Goal: Understand process/instructions

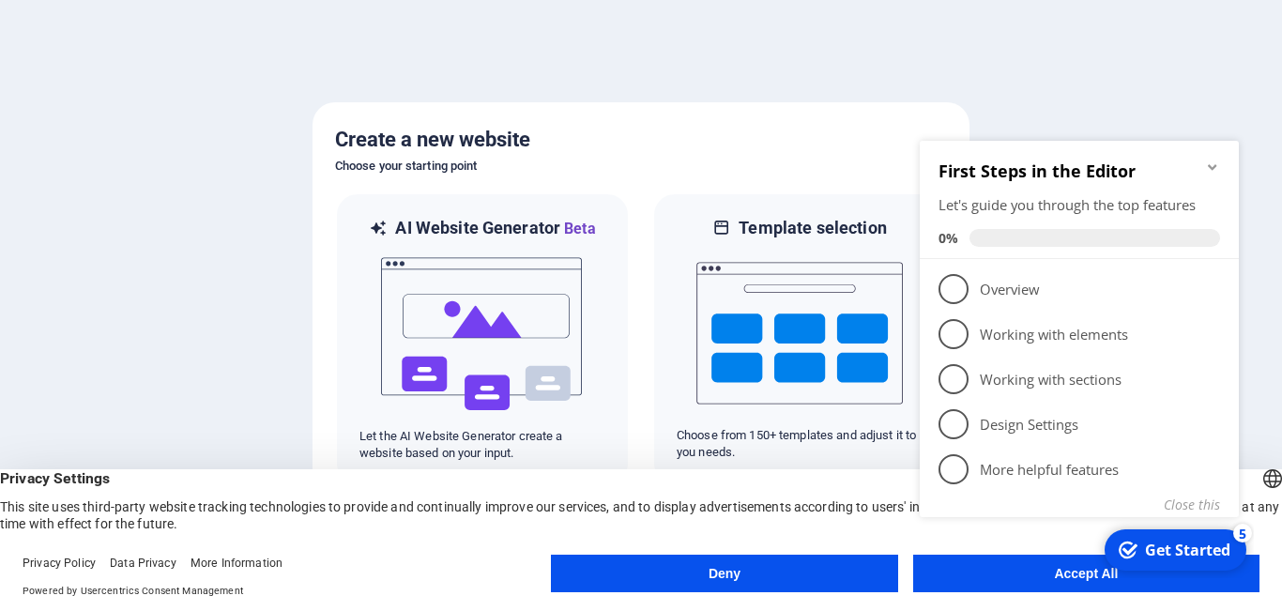
click at [1221, 165] on div "First Steps in the Editor Let's guide you through the top features 0%" at bounding box center [1079, 200] width 319 height 118
click at [1211, 166] on icon "Minimize checklist" at bounding box center [1212, 167] width 8 height 6
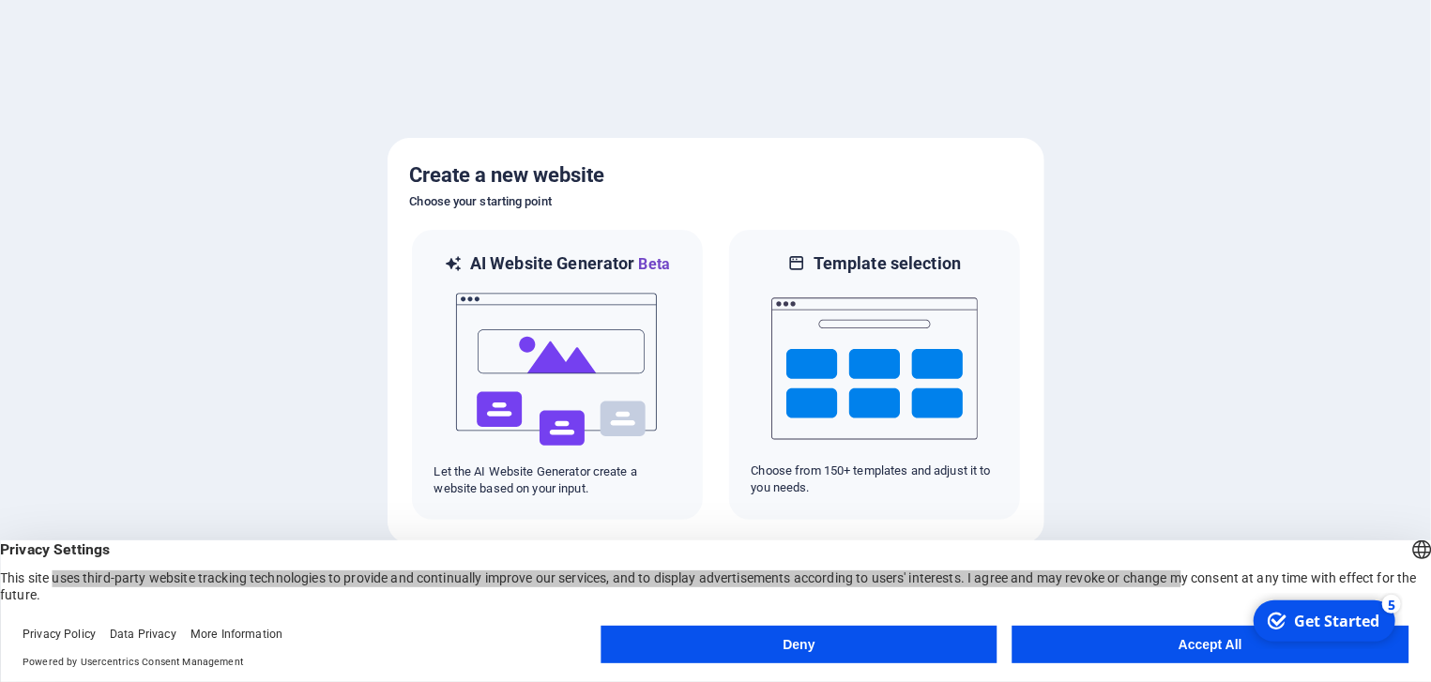
drag, startPoint x: 1043, startPoint y: 573, endPoint x: 80, endPoint y: 583, distance: 963.0
click at [80, 583] on div "Privacy Settings This site uses third-party website tracking technologies to pr…" at bounding box center [715, 572] width 1431 height 63
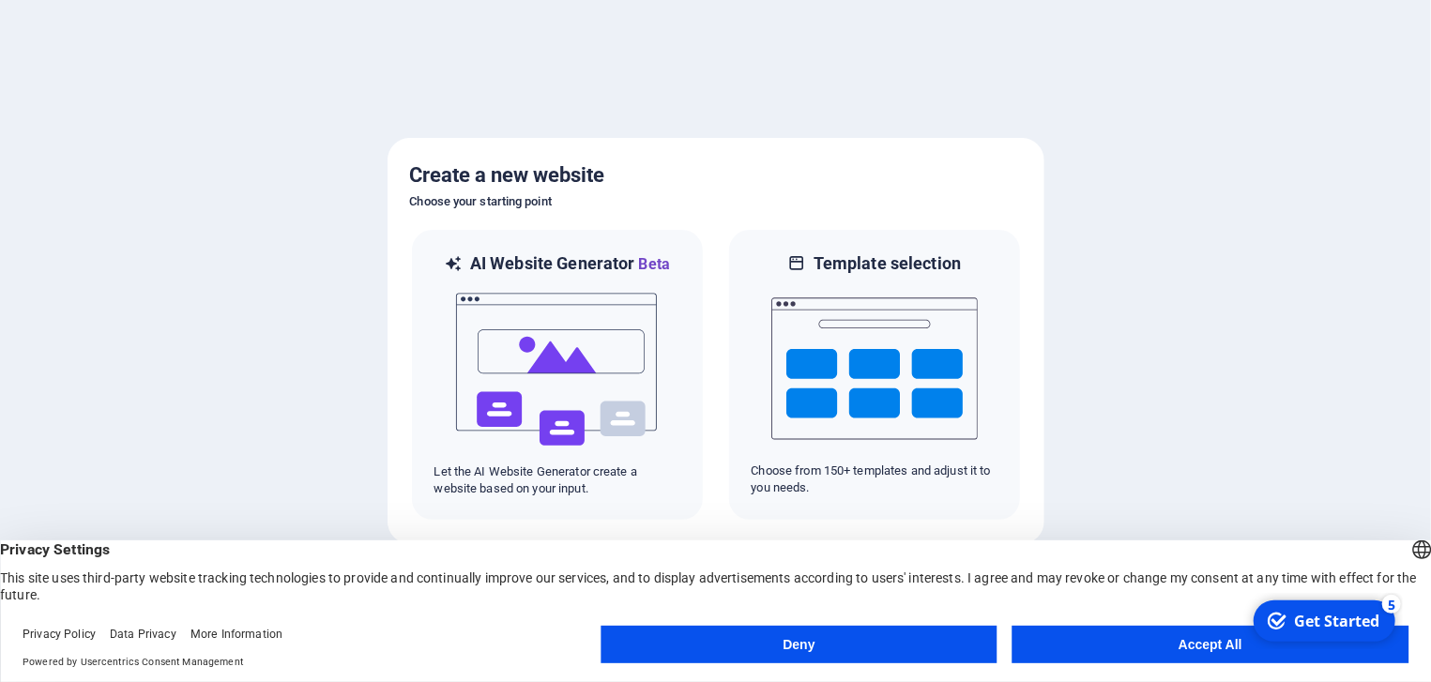
click at [226, 588] on div "Privacy Settings This site uses third-party website tracking technologies to pr…" at bounding box center [715, 572] width 1431 height 63
click at [1129, 610] on button "Accept All" at bounding box center [1211, 645] width 396 height 38
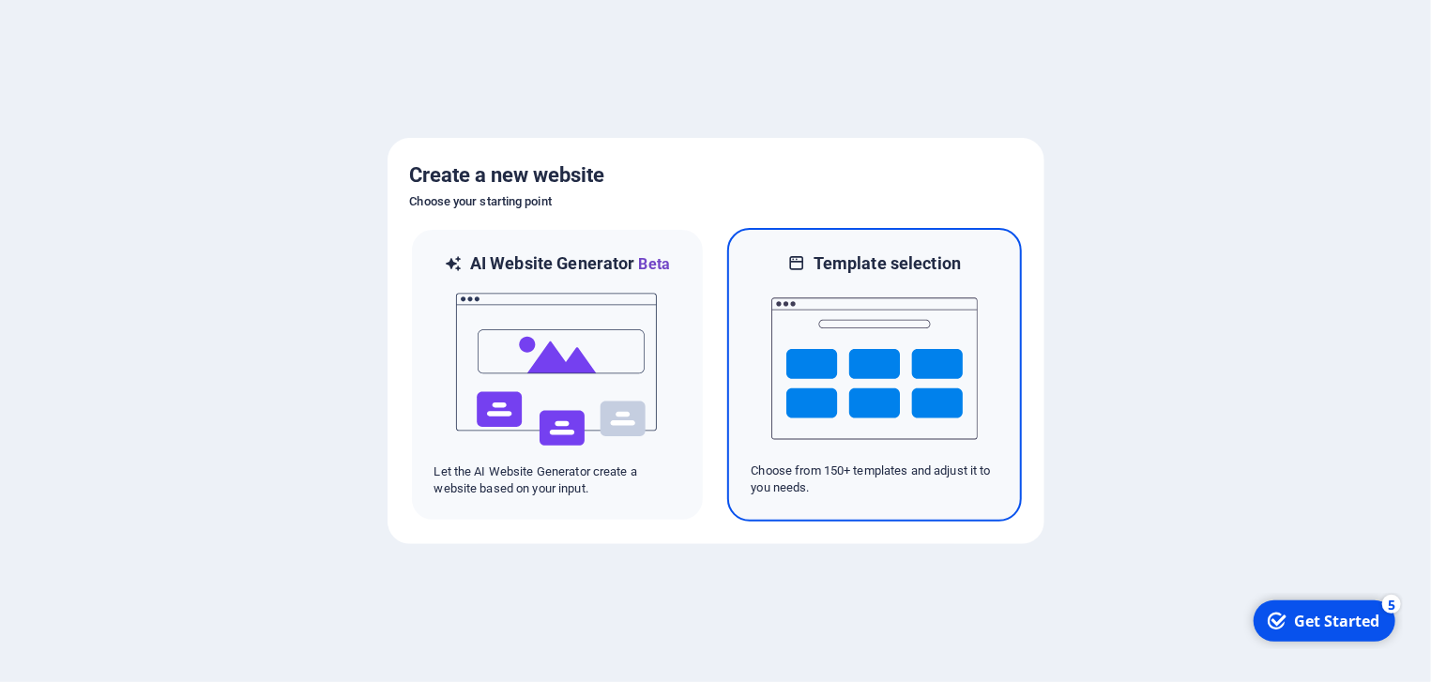
click at [783, 387] on img at bounding box center [874, 369] width 206 height 188
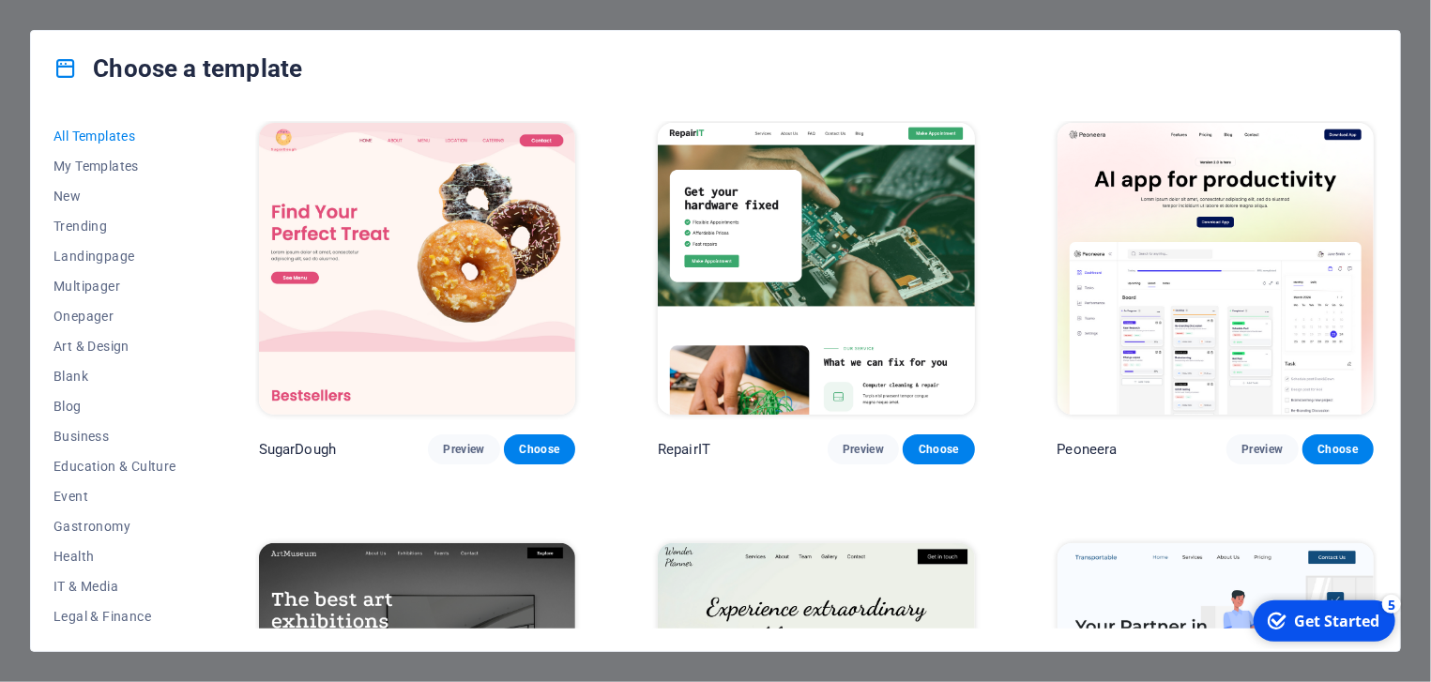
scroll to position [1, 0]
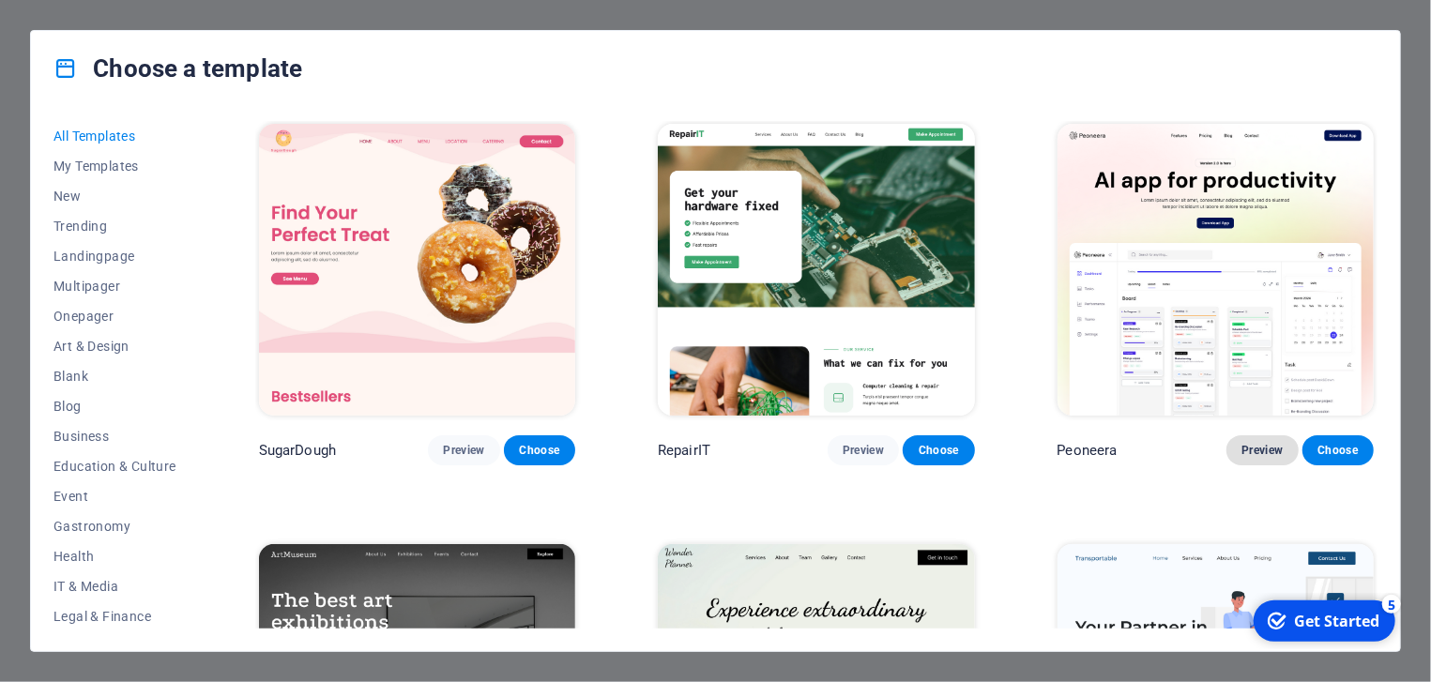
click at [1261, 454] on span "Preview" at bounding box center [1262, 450] width 41 height 15
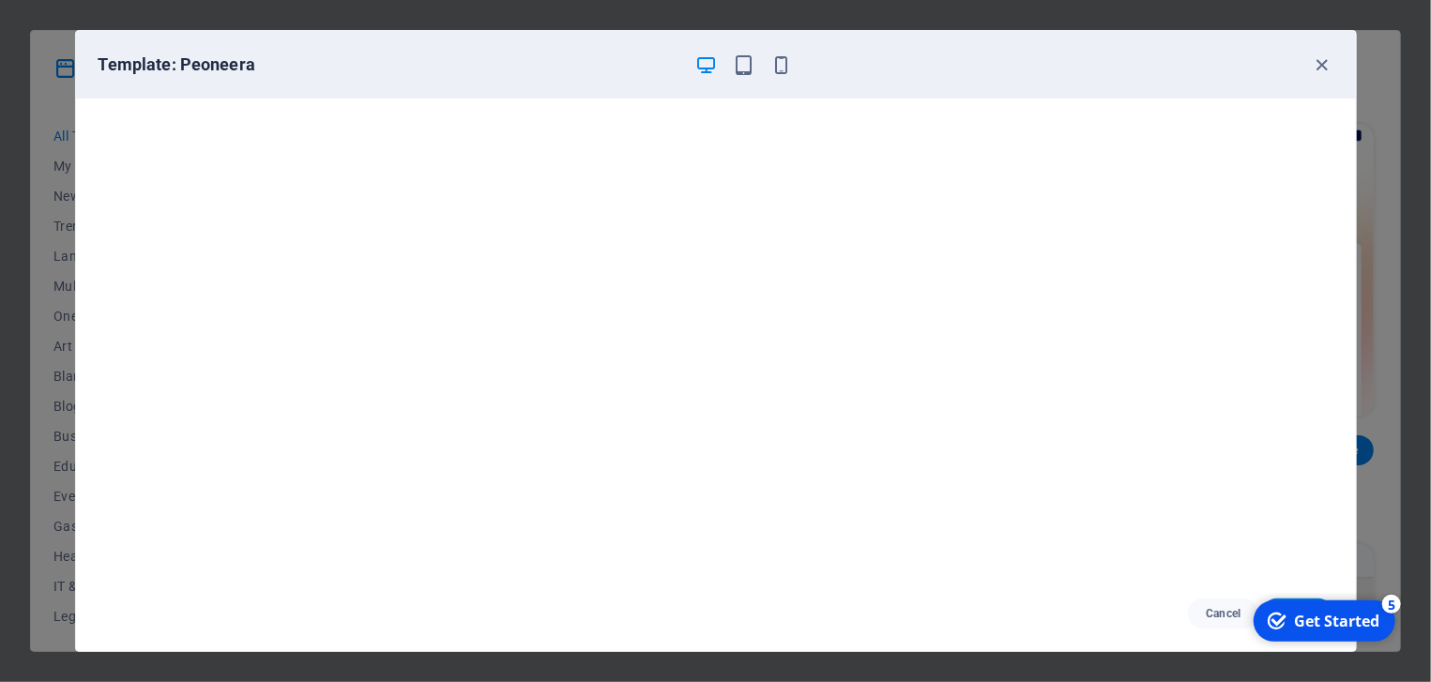
click at [1281, 78] on div "Template: Peoneera" at bounding box center [716, 65] width 1280 height 68
click at [1281, 62] on icon "button" at bounding box center [1322, 65] width 22 height 22
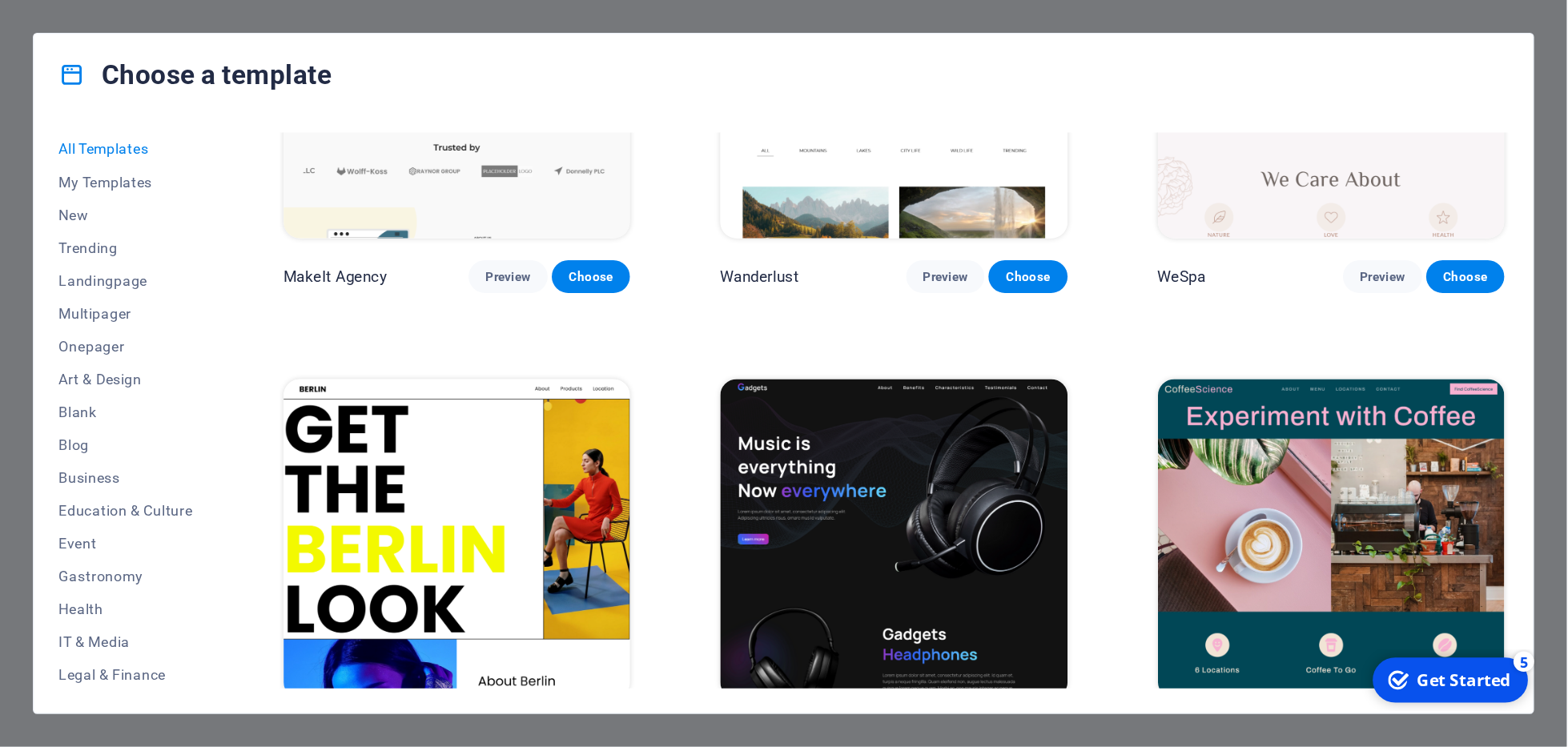
scroll to position [4819, 0]
